Goal: Information Seeking & Learning: Check status

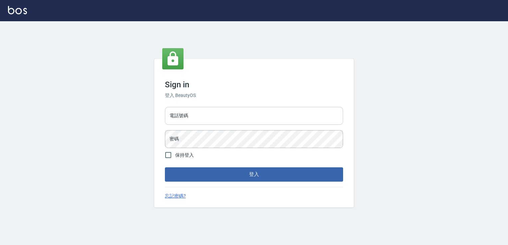
click at [209, 112] on input "電話號碼" at bounding box center [254, 116] width 178 height 18
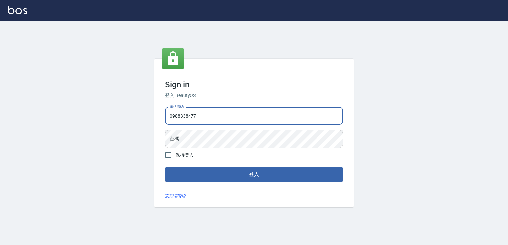
type input "0988338477"
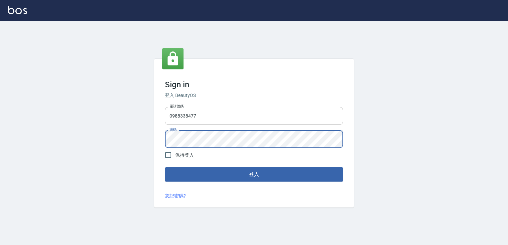
click at [165, 168] on button "登入" at bounding box center [254, 175] width 178 height 14
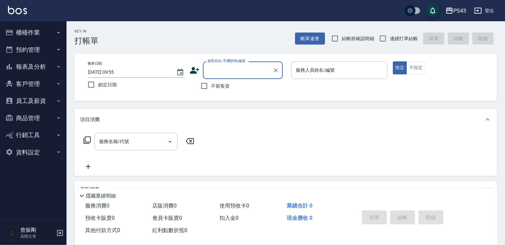
click at [29, 70] on button "報表及分析" at bounding box center [33, 66] width 61 height 17
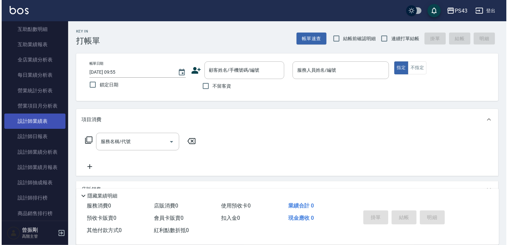
scroll to position [199, 0]
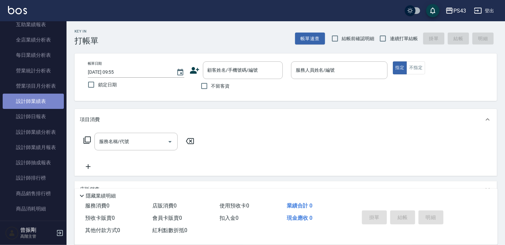
click at [33, 106] on link "設計師業績表" at bounding box center [33, 101] width 61 height 15
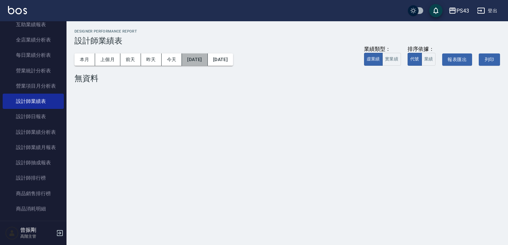
click at [195, 57] on button "[DATE]" at bounding box center [195, 60] width 26 height 12
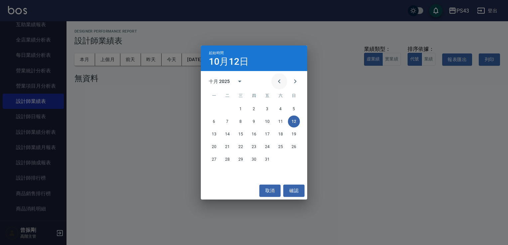
click at [283, 83] on icon "Previous month" at bounding box center [279, 81] width 8 height 8
click at [214, 109] on button "1" at bounding box center [214, 109] width 12 height 12
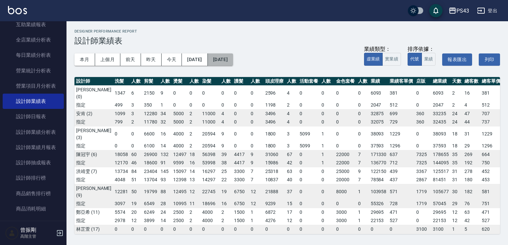
click at [233, 60] on button "[DATE]" at bounding box center [220, 60] width 25 height 12
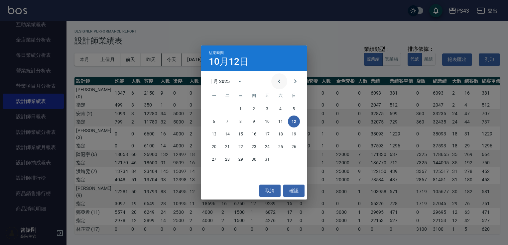
click at [278, 81] on icon "Previous month" at bounding box center [279, 81] width 8 height 8
click at [229, 160] on button "30" at bounding box center [227, 160] width 12 height 12
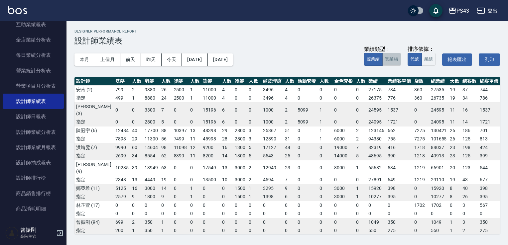
click at [392, 61] on button "實業績" at bounding box center [391, 59] width 19 height 13
